Goal: Use online tool/utility: Utilize a website feature to perform a specific function

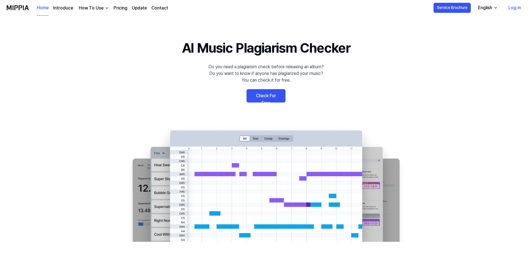
click at [514, 9] on link "Log in" at bounding box center [514, 8] width 21 height 16
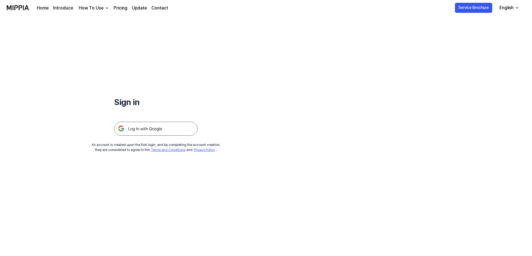
click at [158, 129] on img at bounding box center [155, 129] width 83 height 14
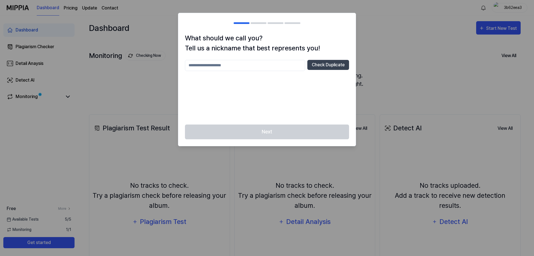
click at [258, 66] on input "text" at bounding box center [245, 65] width 120 height 11
click at [342, 60] on button "Check Duplicate" at bounding box center [328, 65] width 42 height 10
click at [255, 66] on input "***" at bounding box center [245, 65] width 120 height 11
type input "*********"
click at [333, 65] on button "Check Duplicate" at bounding box center [328, 65] width 42 height 10
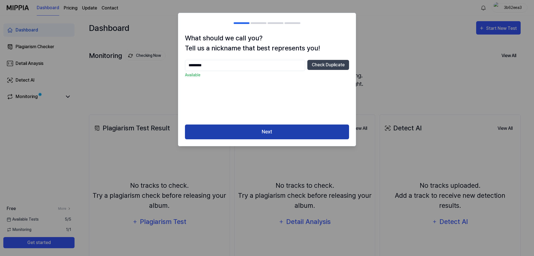
click at [253, 129] on button "Next" at bounding box center [267, 131] width 164 height 15
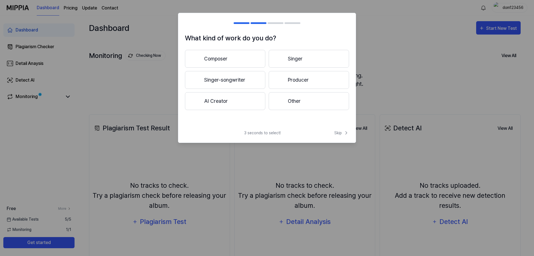
click at [305, 96] on button "Other" at bounding box center [309, 101] width 80 height 18
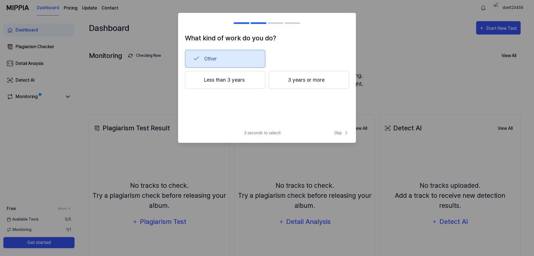
click at [243, 59] on button "Other" at bounding box center [225, 59] width 80 height 18
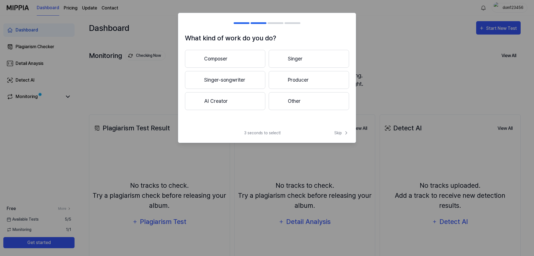
click at [295, 98] on button "Other" at bounding box center [309, 101] width 80 height 18
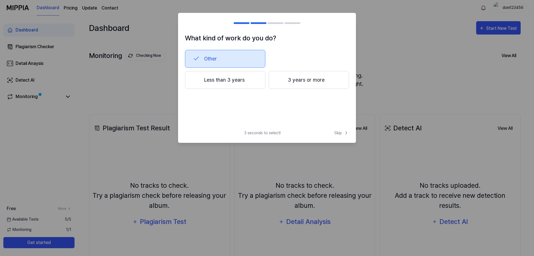
click at [229, 87] on button "Less than 3 years" at bounding box center [225, 80] width 80 height 18
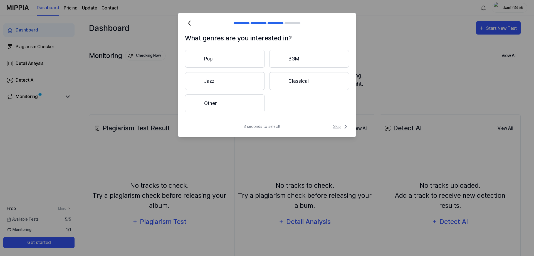
click at [338, 126] on span "Skip" at bounding box center [341, 126] width 16 height 7
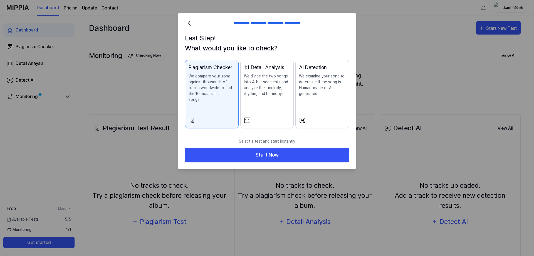
click at [222, 89] on p "We compare your song against thousands of tracks worldwide to find the 10 most …" at bounding box center [212, 87] width 46 height 29
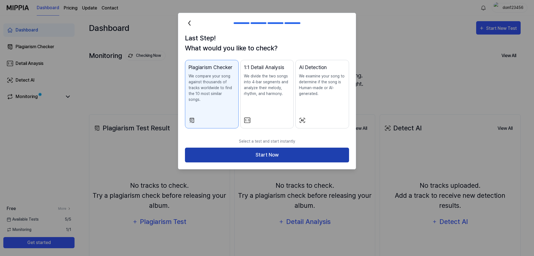
click at [298, 149] on button "Start Now" at bounding box center [267, 154] width 164 height 15
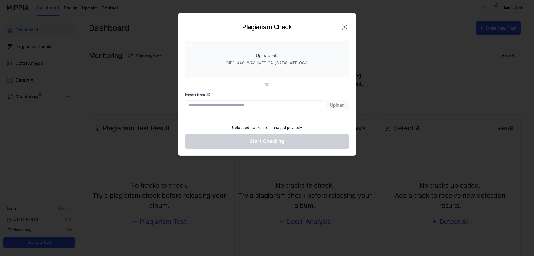
click at [275, 105] on input "Import from URL" at bounding box center [254, 105] width 139 height 10
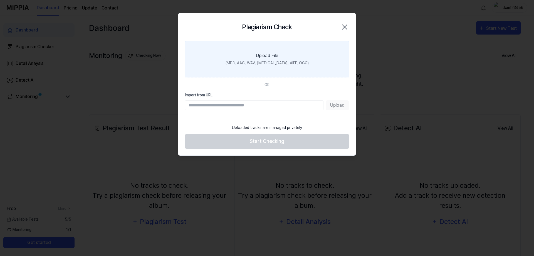
click at [274, 53] on div "Upload File" at bounding box center [267, 55] width 22 height 7
click at [0, 0] on input "Upload File (MP3, AAC, WAV, [MEDICAL_DATA], AIFF, OGG)" at bounding box center [0, 0] width 0 height 0
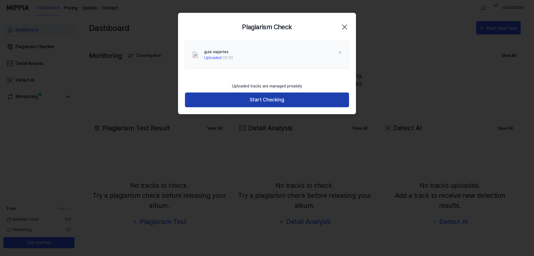
click at [251, 96] on button "Start Checking" at bounding box center [267, 99] width 164 height 15
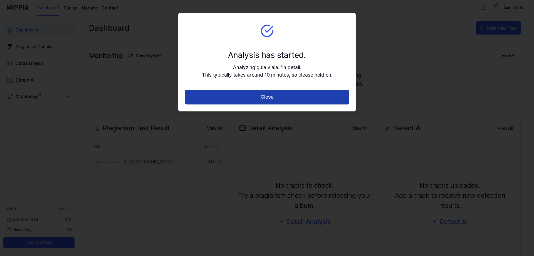
click at [305, 101] on button "Close" at bounding box center [267, 97] width 164 height 15
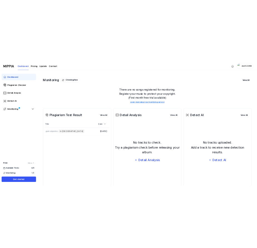
scroll to position [42, 0]
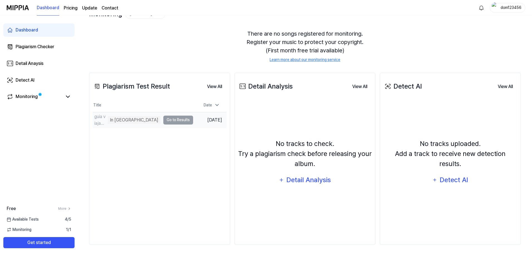
click at [176, 120] on td "guia viajantes In [GEOGRAPHIC_DATA] Go to Results" at bounding box center [143, 120] width 100 height 16
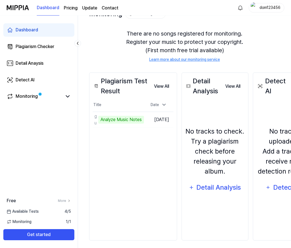
click at [110, 161] on div "Plagiarism Test Result View All Plagiarism Test Result Title Date guia viajante…" at bounding box center [133, 157] width 88 height 168
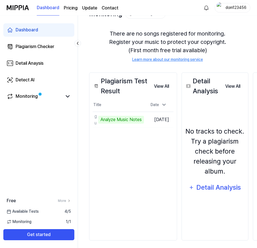
click at [63, 135] on div "Dashboard Plagiarism Checker Detail Anaysis Detect AI Monitoring Free More Avai…" at bounding box center [39, 132] width 78 height 233
